Goal: Information Seeking & Learning: Learn about a topic

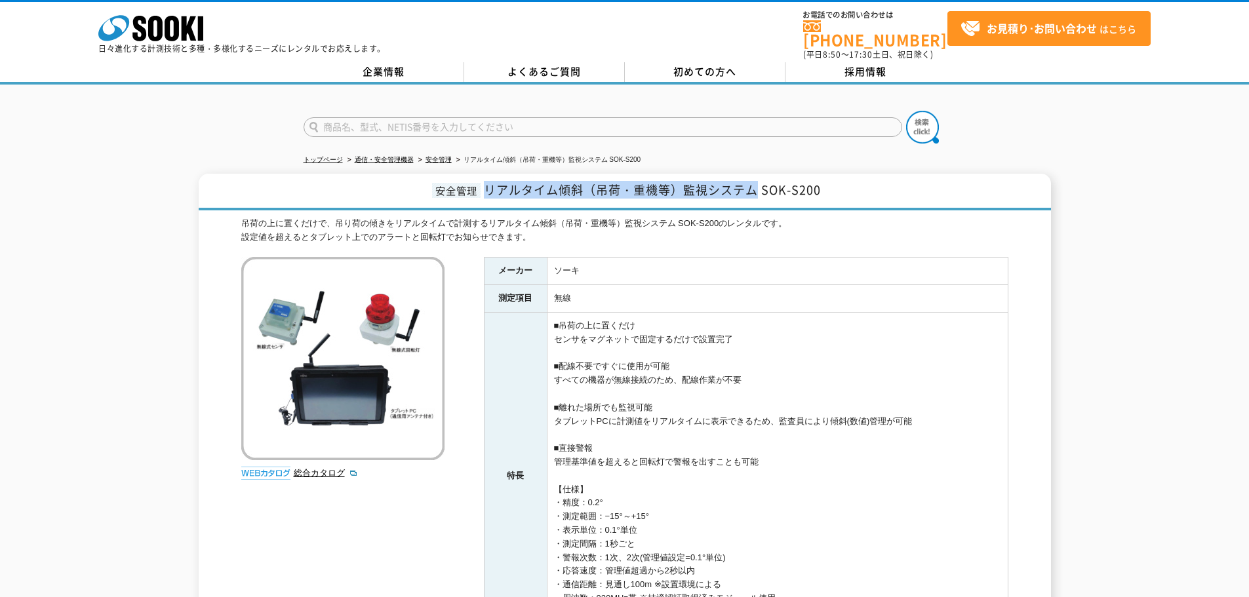
drag, startPoint x: 486, startPoint y: 184, endPoint x: 758, endPoint y: 189, distance: 271.5
click at [758, 189] on span "リアルタイム傾斜（吊荷・重機等）監視システム SOK-S200" at bounding box center [652, 190] width 337 height 18
click at [846, 183] on h1 "安全管理 リアルタイム傾斜（吊荷・重機等）監視システム SOK-S200" at bounding box center [625, 192] width 852 height 37
drag, startPoint x: 805, startPoint y: 183, endPoint x: 479, endPoint y: 186, distance: 326.5
click at [479, 186] on h1 "安全管理 リアルタイム傾斜（吊荷・重機等）監視システム SOK-S200" at bounding box center [625, 192] width 852 height 37
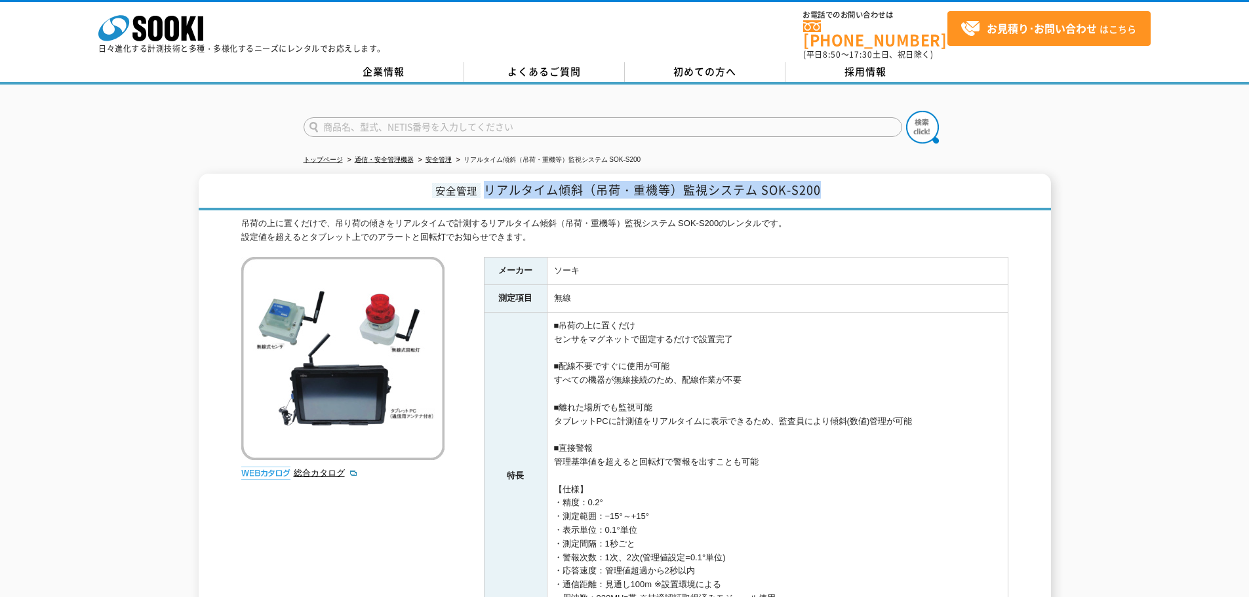
copy span "リアルタイム傾斜（吊荷・重機等）監視システム SOK-S200"
